Goal: Information Seeking & Learning: Learn about a topic

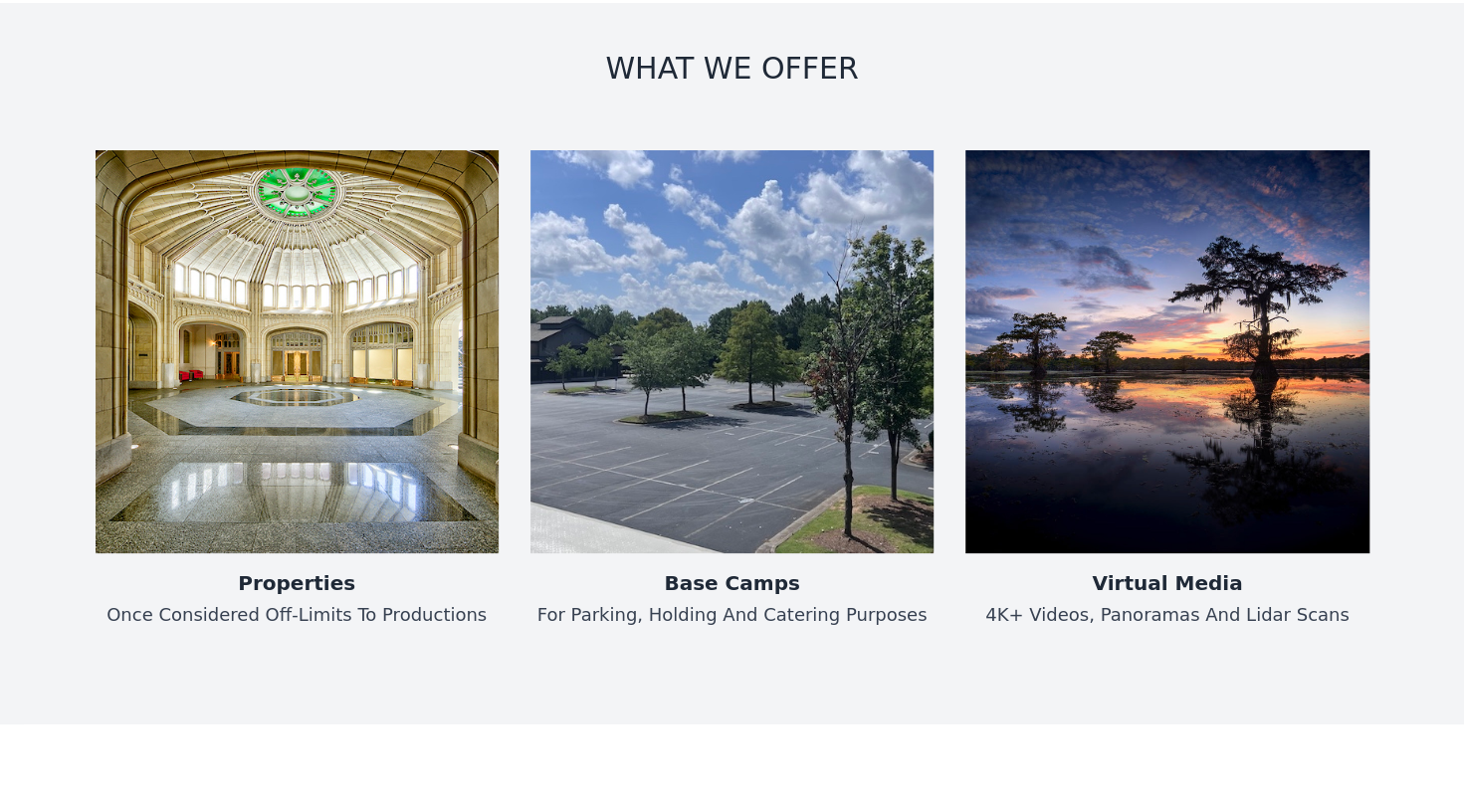
scroll to position [1574, 0]
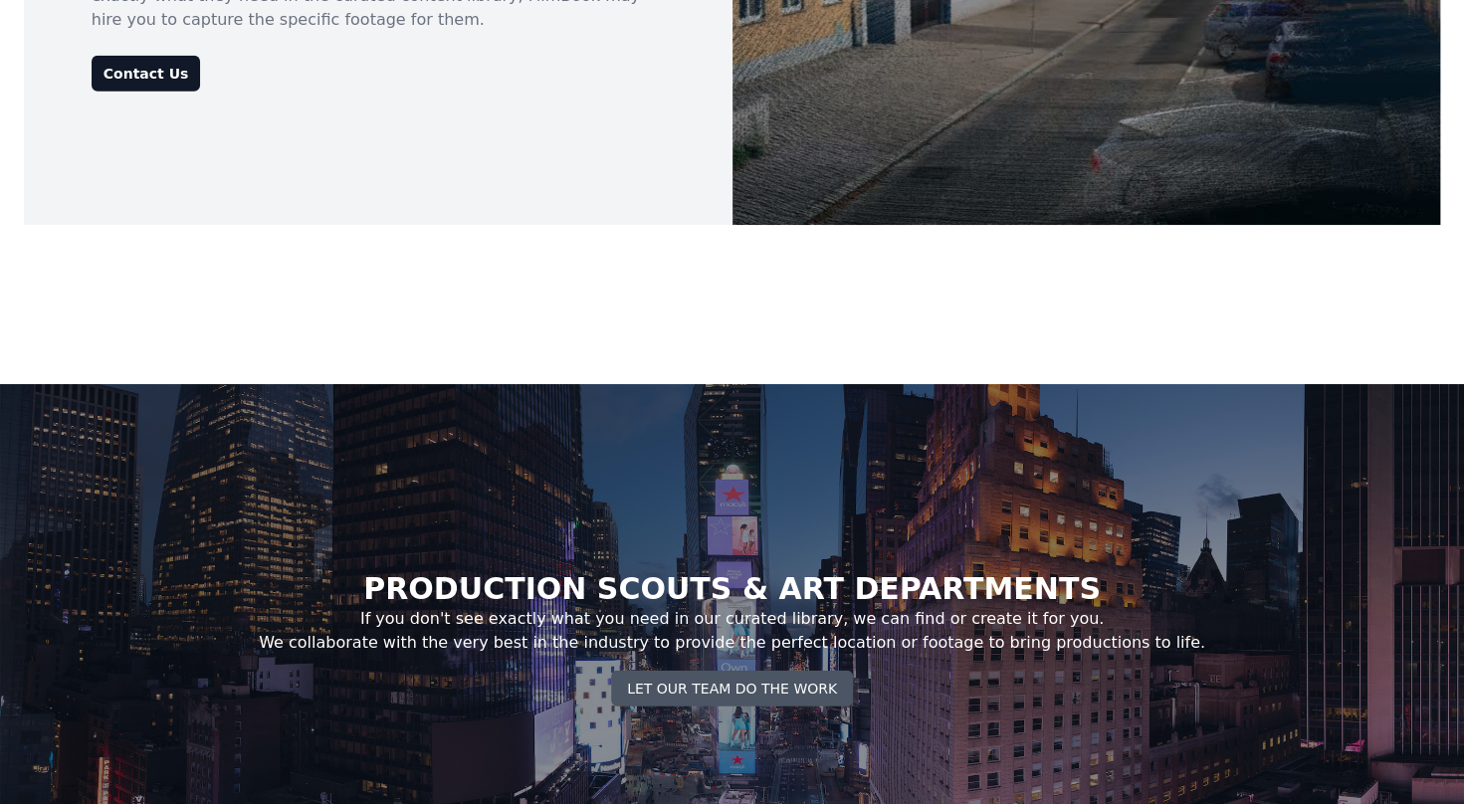
scroll to position [7269, 0]
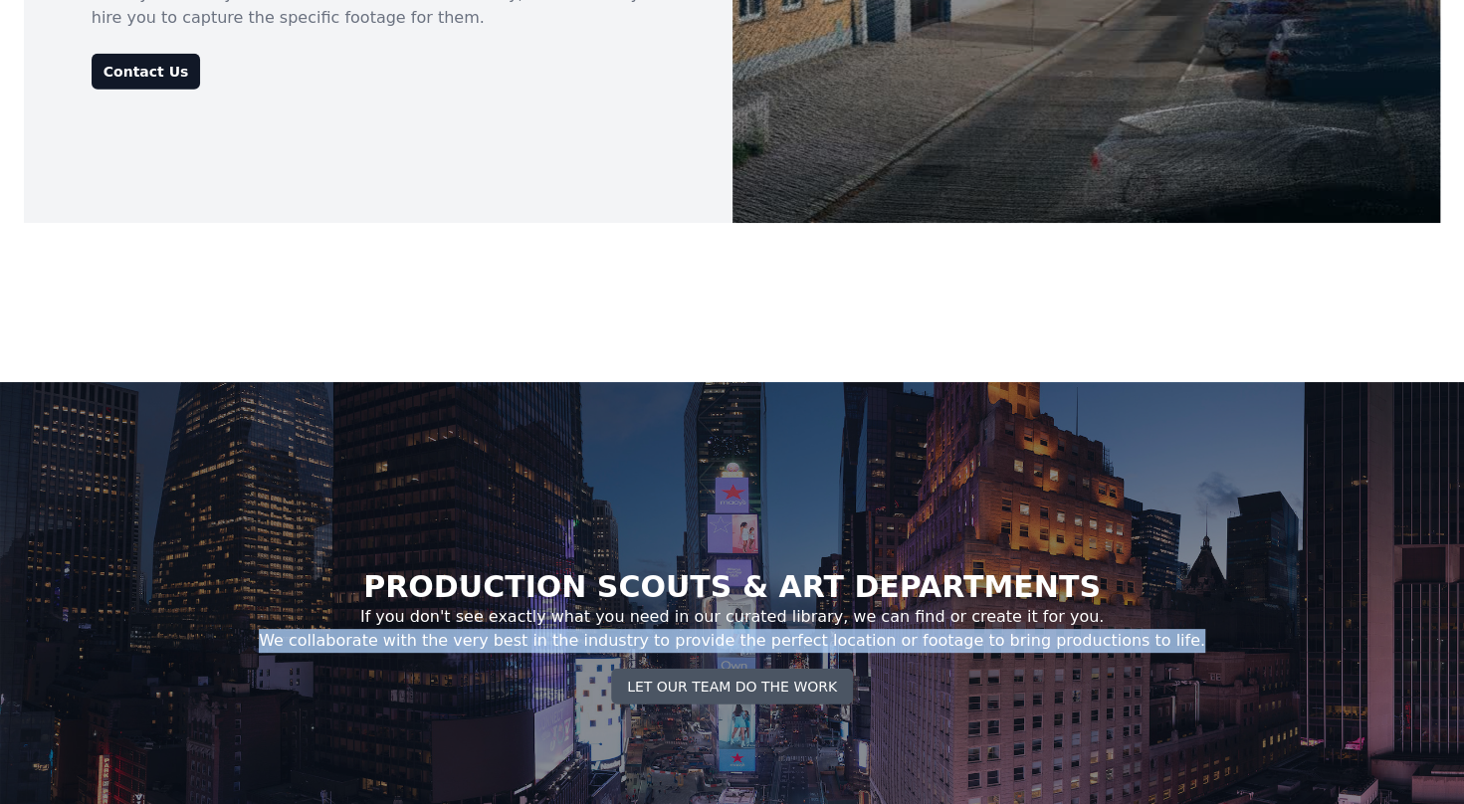
drag, startPoint x: 317, startPoint y: 543, endPoint x: 1220, endPoint y: 540, distance: 902.7
click at [1220, 540] on div "PRODUCTION SCOUTS & ART DEPARTMENTS If you don't see exactly what you need in o…" at bounding box center [732, 637] width 1464 height 510
copy p "We collaborate with the very best in the industry to provide the perfect locati…"
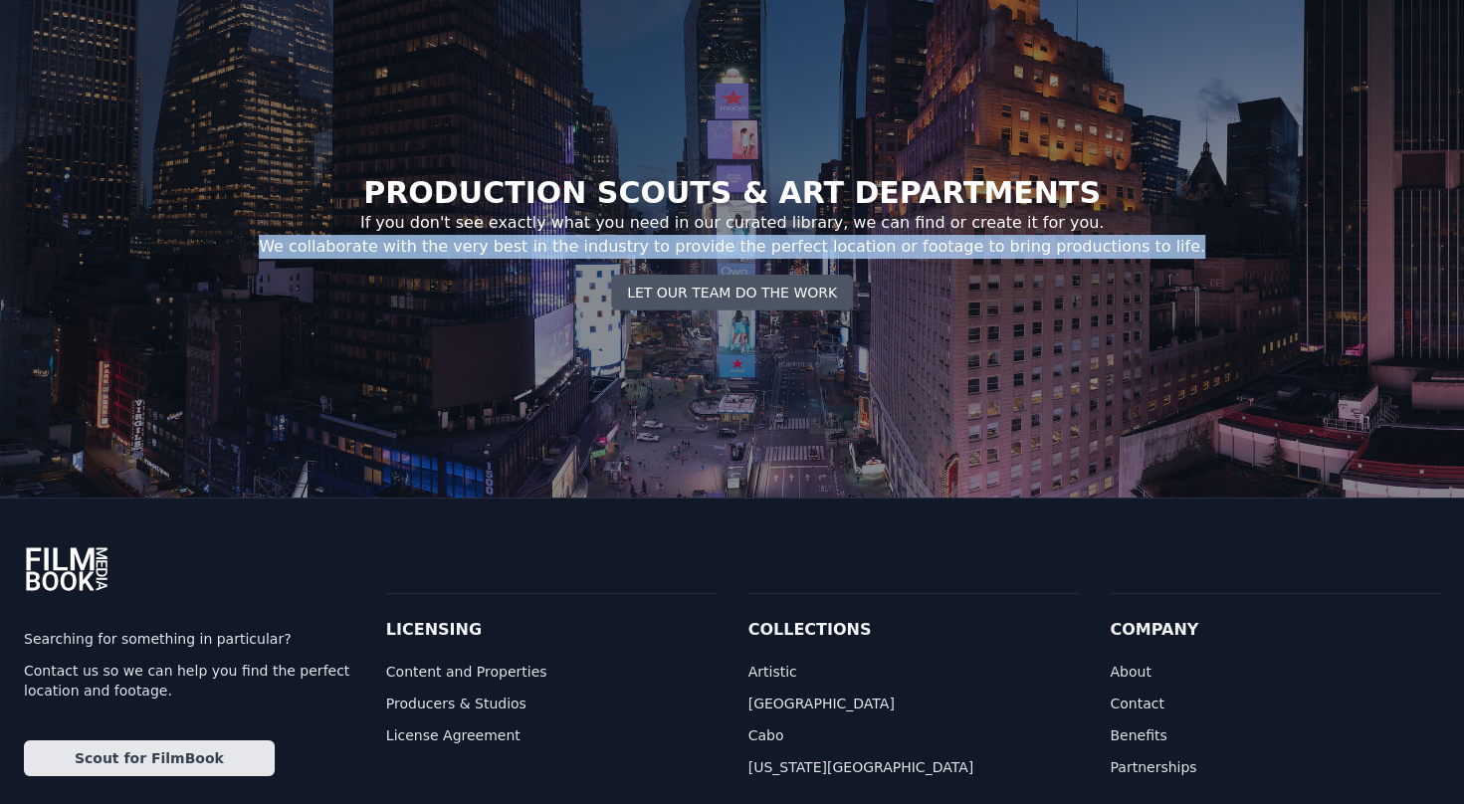
scroll to position [7657, 0]
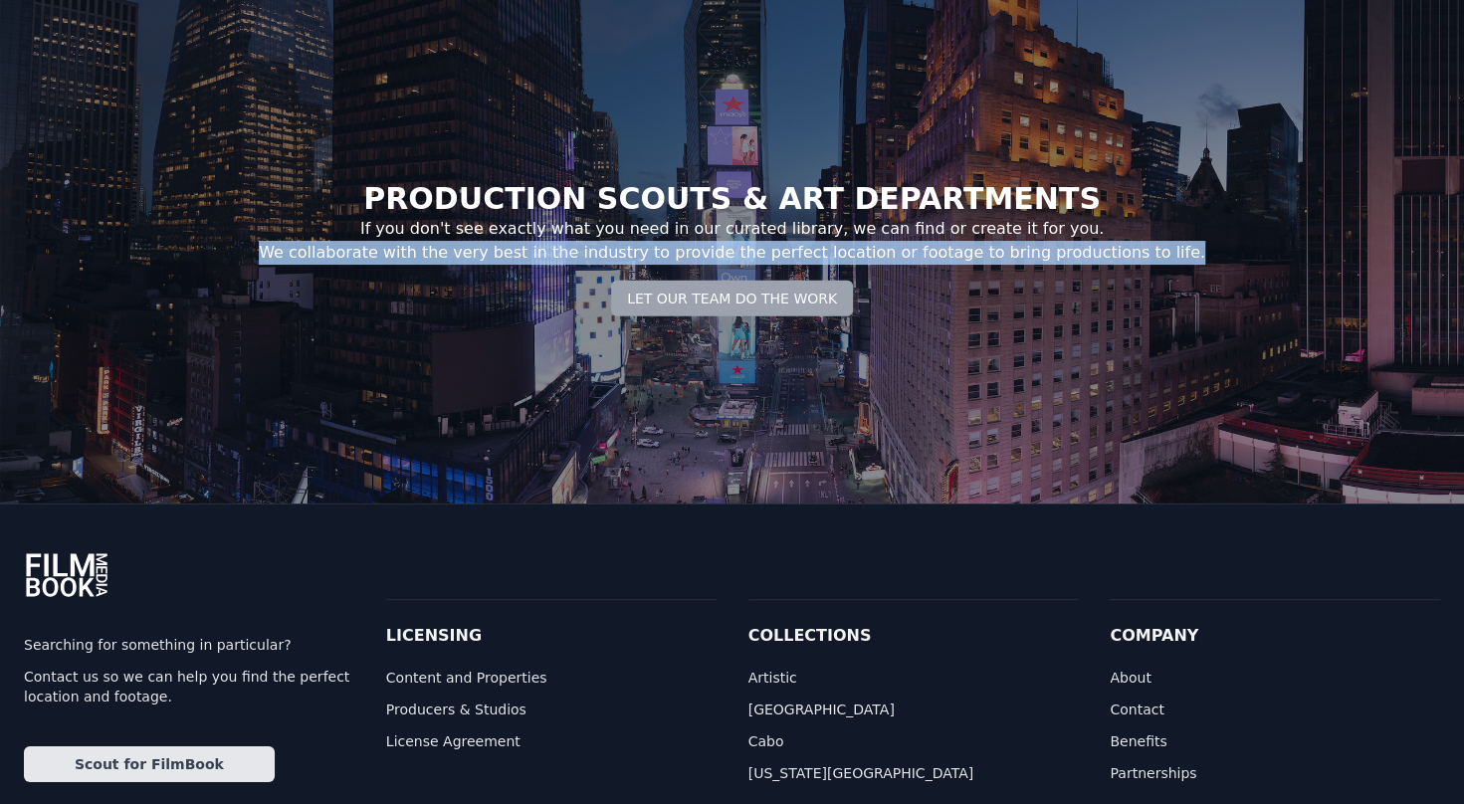
click at [770, 281] on button "Let Our Team Do the Work" at bounding box center [732, 299] width 242 height 36
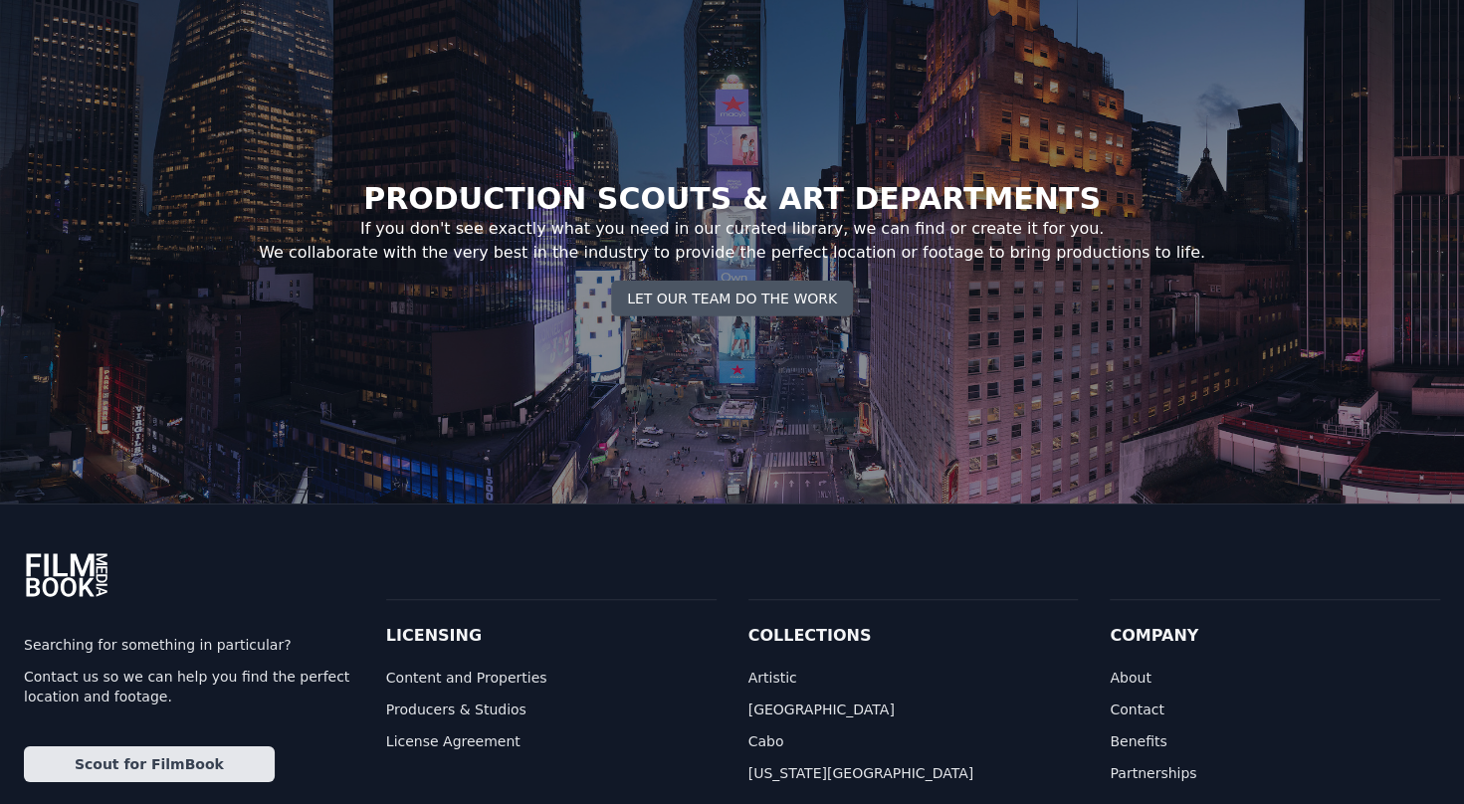
click at [977, 504] on div "Film Book Media Searching for something in particular? Contact us so we can hel…" at bounding box center [732, 688] width 1464 height 368
click at [774, 281] on button "Let Our Team Do the Work" at bounding box center [732, 299] width 242 height 36
click at [734, 281] on button "Let Our Team Do the Work" at bounding box center [732, 299] width 242 height 36
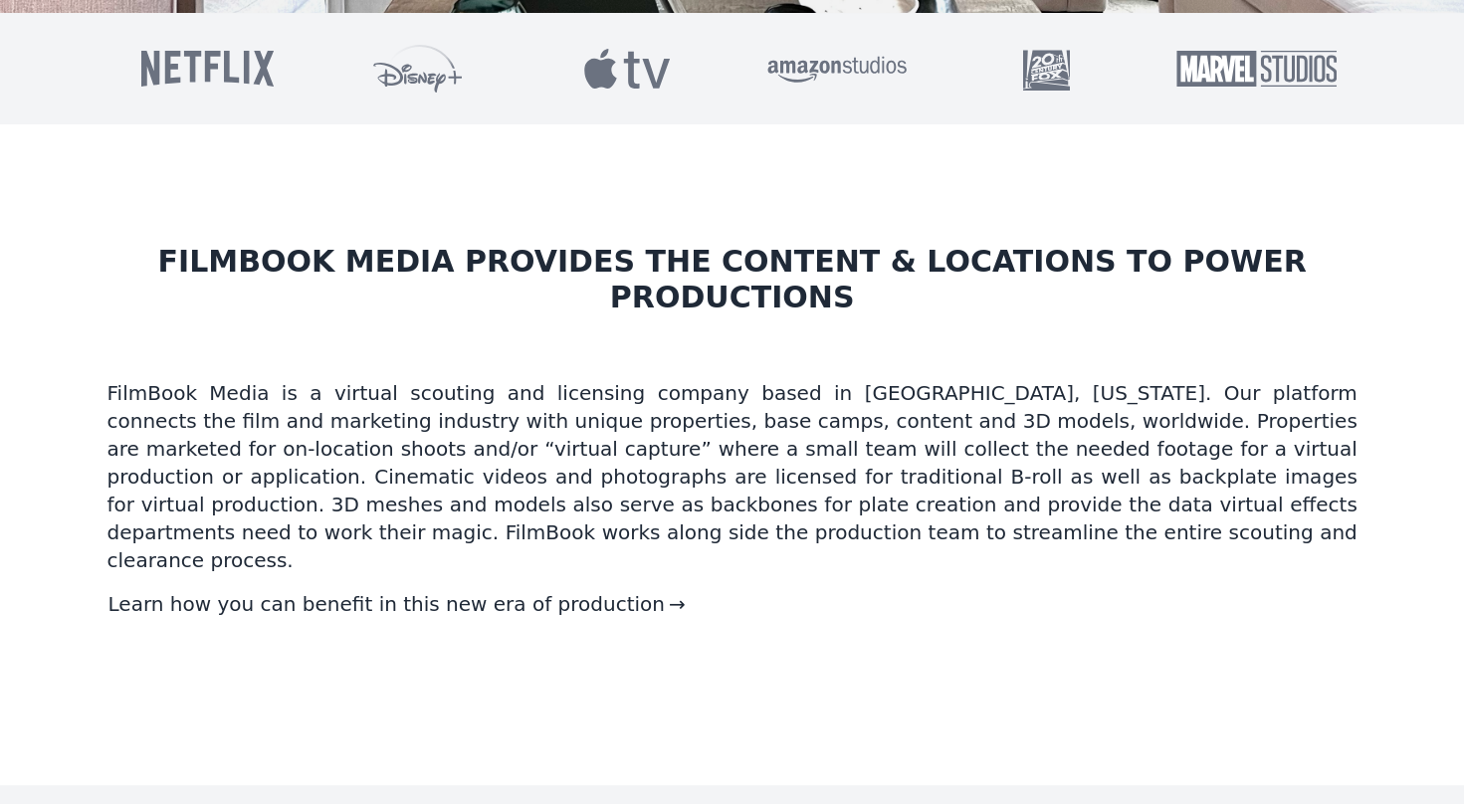
scroll to position [798, 0]
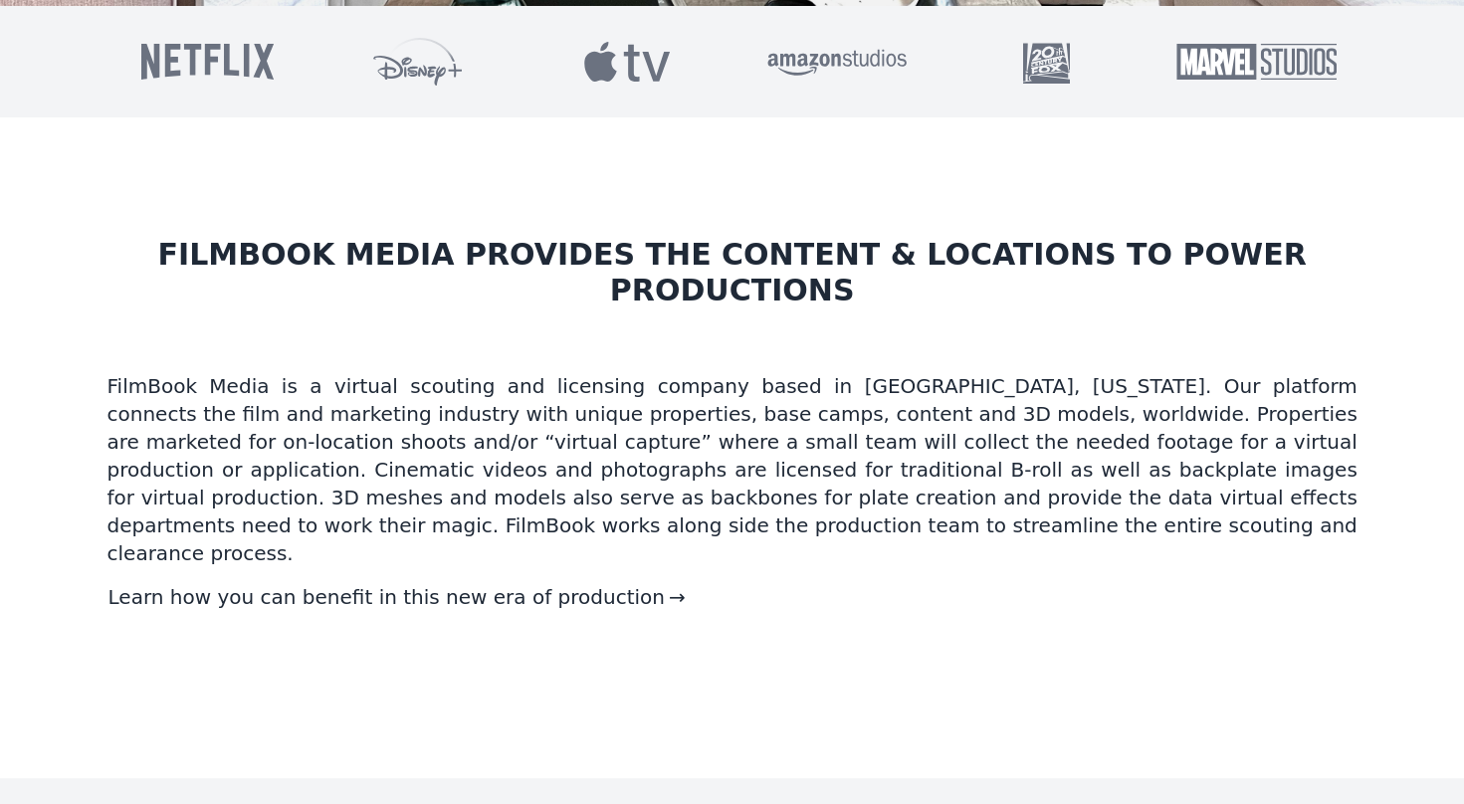
click at [669, 585] on span "→" at bounding box center [677, 597] width 17 height 24
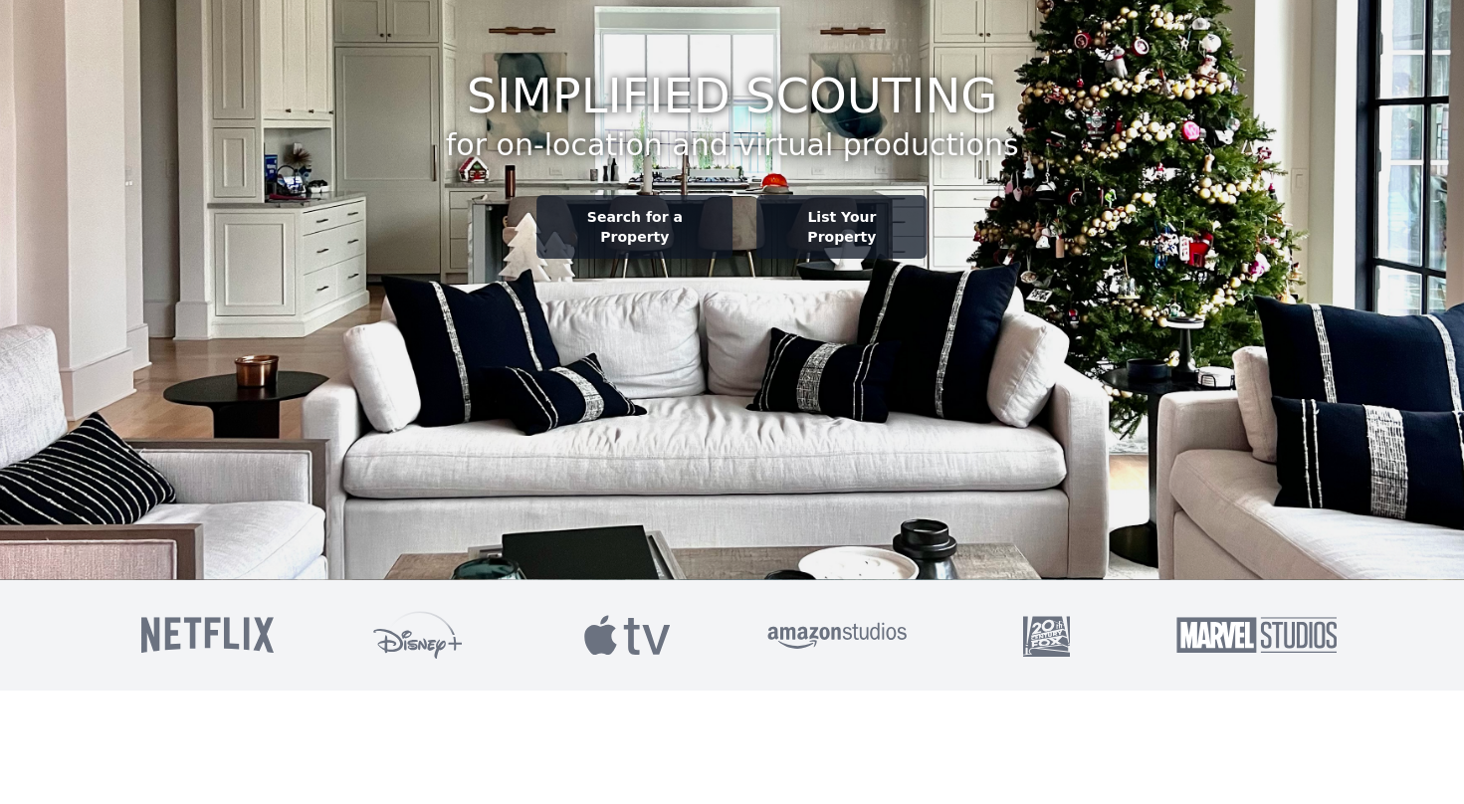
scroll to position [0, 0]
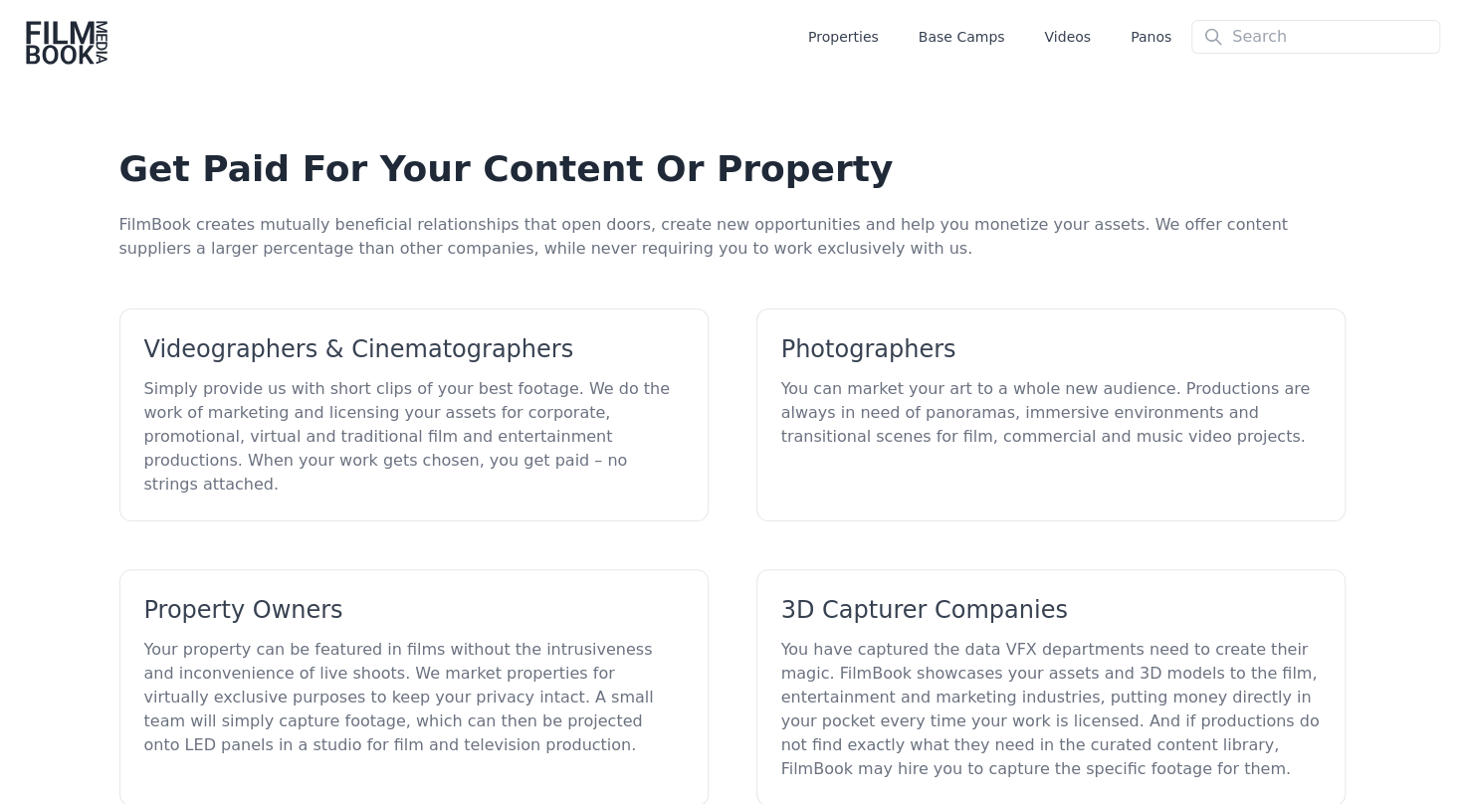
click at [552, 247] on p "FilmBook creates mutually beneficial relationships that open doors, create new …" at bounding box center [732, 237] width 1226 height 48
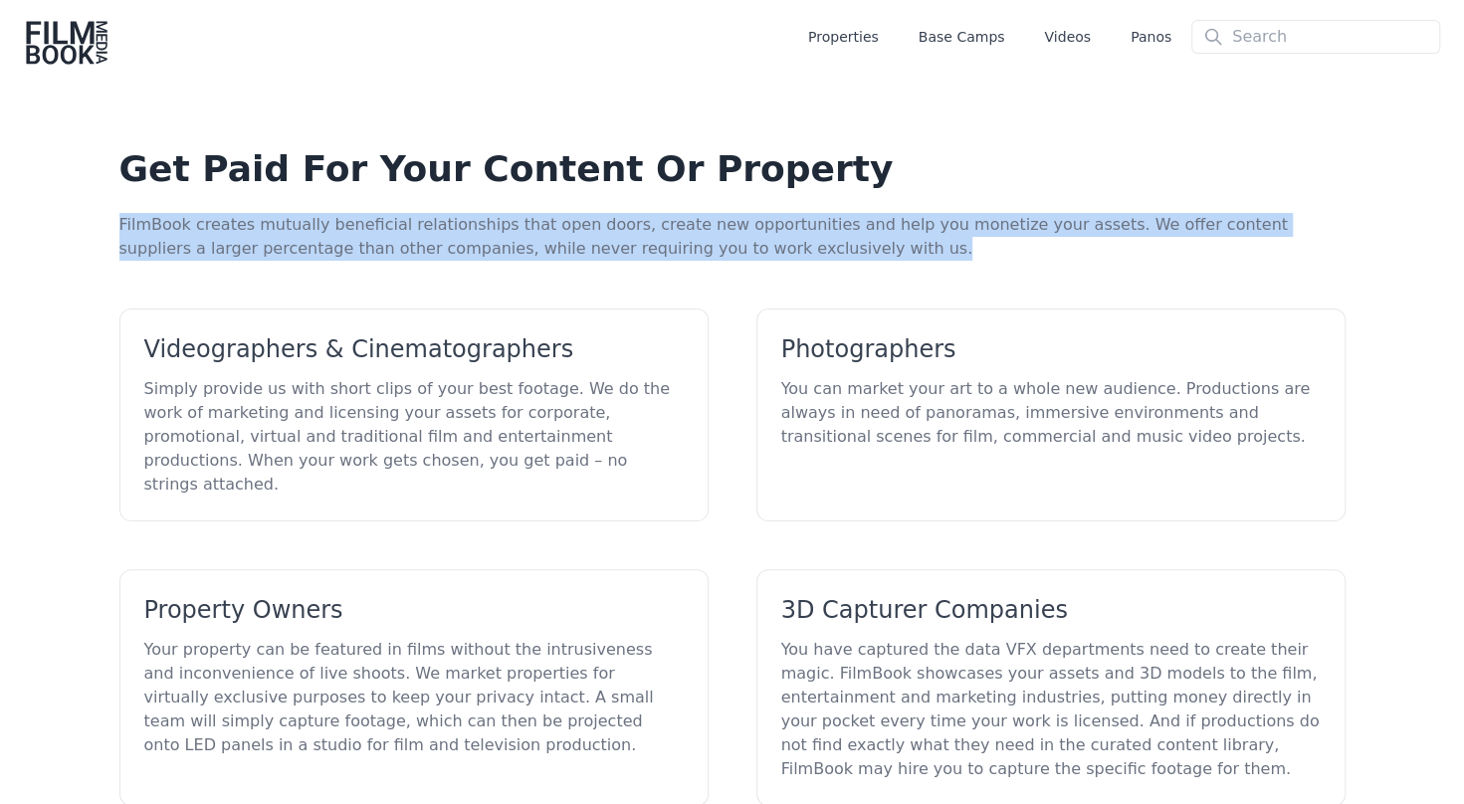
drag, startPoint x: 119, startPoint y: 225, endPoint x: 754, endPoint y: 245, distance: 635.2
click at [754, 245] on p "FilmBook creates mutually beneficial relationships that open doors, create new …" at bounding box center [732, 237] width 1226 height 48
copy p "FilmBook creates mutually beneficial relationships that open doors, create new …"
